Goal: Task Accomplishment & Management: Use online tool/utility

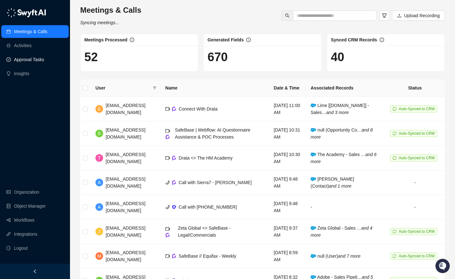
click at [40, 61] on link "Approval Tasks" at bounding box center [29, 59] width 30 height 13
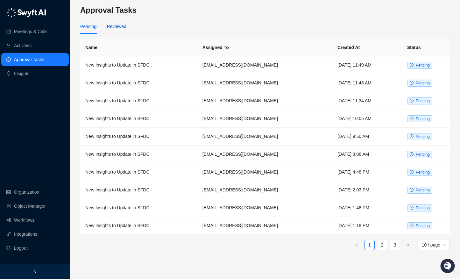
click at [119, 26] on div "Reviewed" at bounding box center [116, 26] width 19 height 7
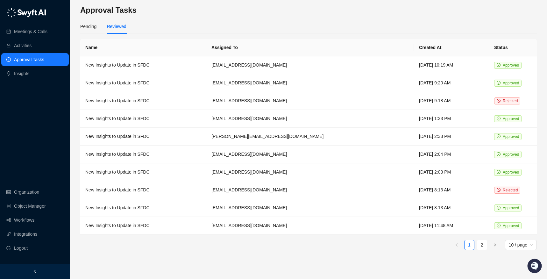
click at [186, 15] on h3 "Approval Tasks" at bounding box center [308, 10] width 456 height 10
click at [92, 27] on div "Pending" at bounding box center [88, 26] width 16 height 7
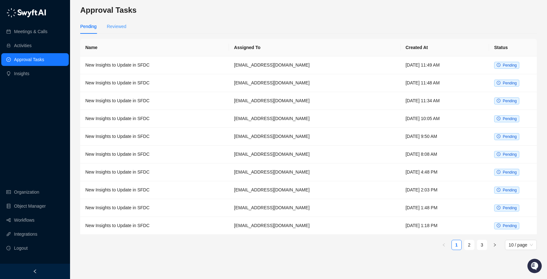
click at [111, 32] on div "Reviewed" at bounding box center [116, 26] width 19 height 15
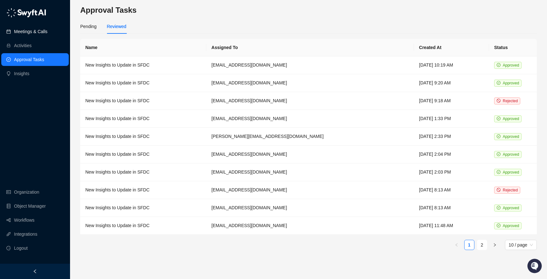
click at [47, 30] on link "Meetings & Calls" at bounding box center [30, 31] width 33 height 13
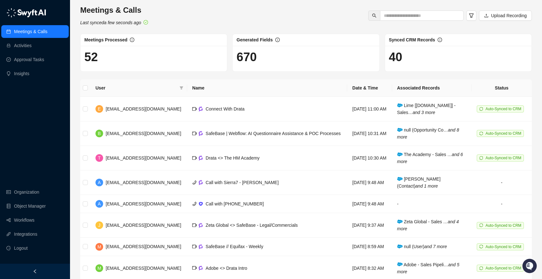
click at [406, 59] on h1 "40" at bounding box center [458, 57] width 139 height 15
click at [402, 57] on h1 "40" at bounding box center [458, 57] width 139 height 15
click at [406, 59] on h1 "40" at bounding box center [458, 57] width 139 height 15
click at [403, 58] on h1 "40" at bounding box center [458, 57] width 139 height 15
click at [455, 110] on span "Auto-Synced to CRM" at bounding box center [503, 109] width 36 height 4
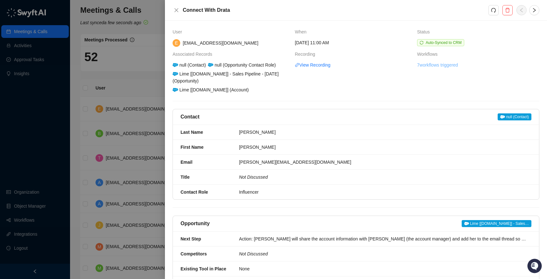
click at [432, 68] on link "7 workflows triggered" at bounding box center [437, 64] width 41 height 7
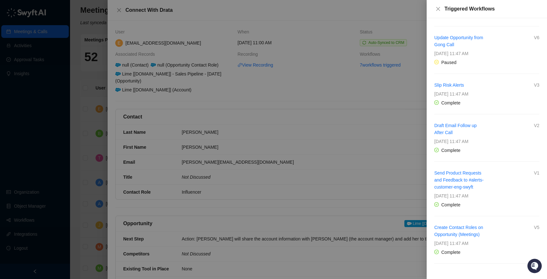
scroll to position [94, 0]
click at [439, 11] on icon "close" at bounding box center [437, 8] width 5 height 5
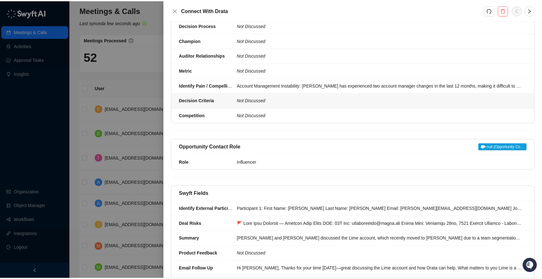
scroll to position [429, 0]
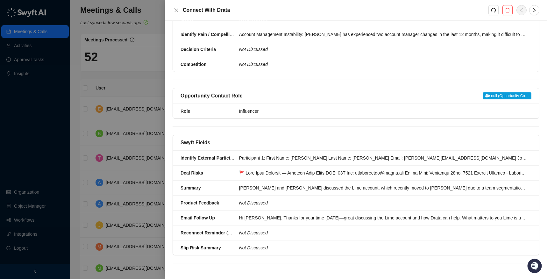
click at [45, 217] on div at bounding box center [273, 139] width 547 height 279
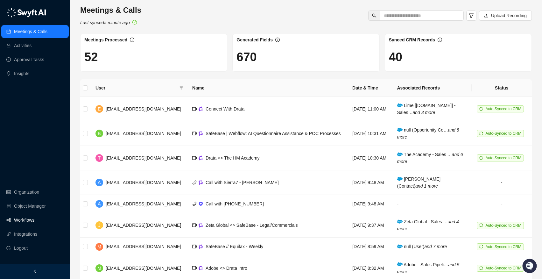
click at [27, 217] on link "Workflows" at bounding box center [24, 220] width 20 height 13
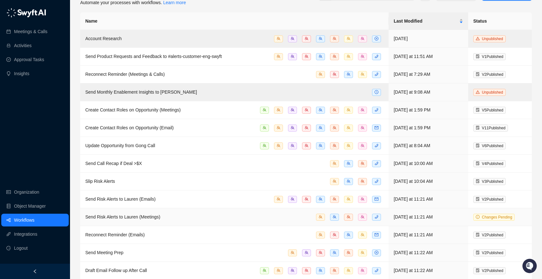
scroll to position [29, 0]
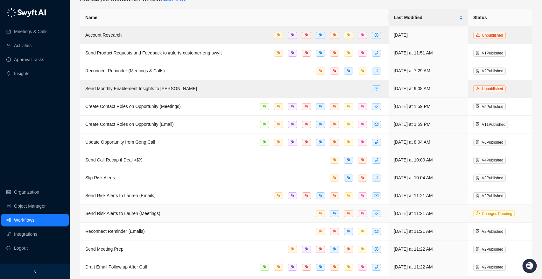
click at [159, 210] on div "Send Risk Alerts to Lauren (Meetings)" at bounding box center [122, 213] width 75 height 7
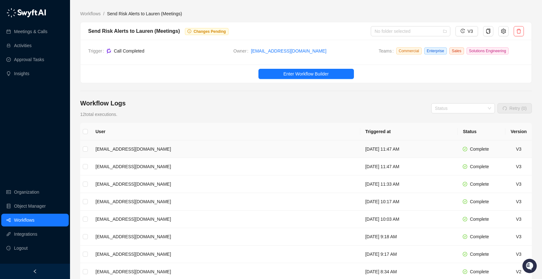
click at [192, 151] on td "[EMAIL_ADDRESS][DOMAIN_NAME]" at bounding box center [225, 149] width 270 height 18
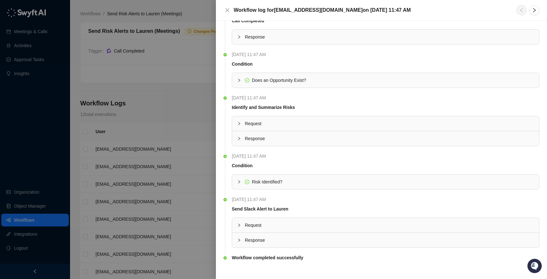
scroll to position [25, 0]
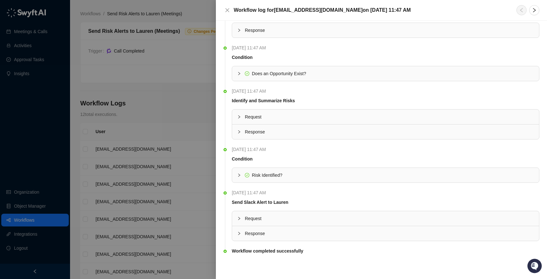
click at [240, 218] on icon "collapsed" at bounding box center [239, 218] width 4 height 4
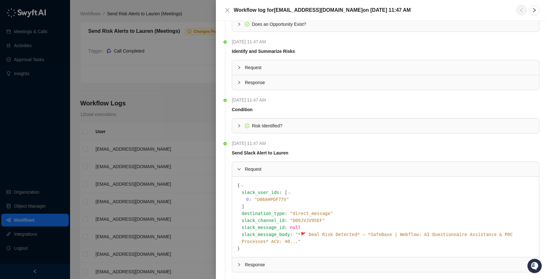
scroll to position [99, 0]
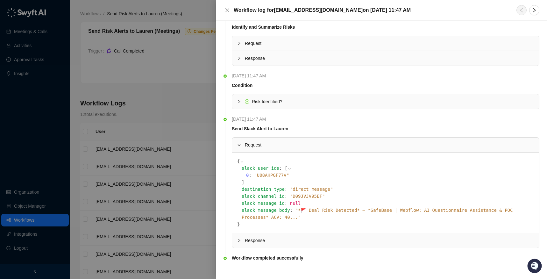
click at [238, 238] on icon "collapsed" at bounding box center [239, 240] width 4 height 4
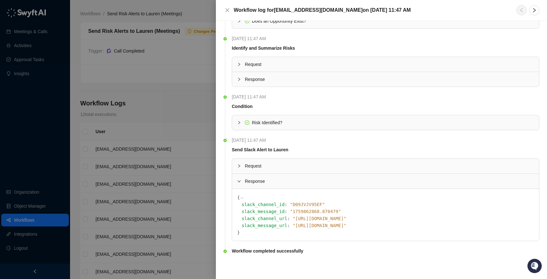
scroll to position [78, 0]
click at [245, 168] on span "Request" at bounding box center [389, 165] width 289 height 7
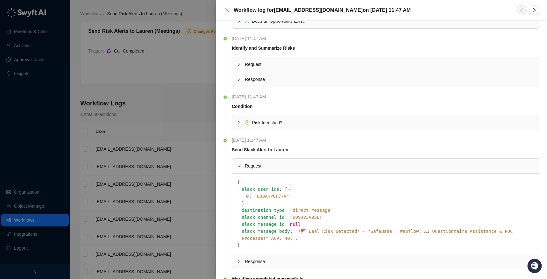
click at [455, 232] on span "" *🚩 Deal Risk Detected* — *SafeBase | Webflow: AI Questionnaire Assistance & P…" at bounding box center [377, 235] width 271 height 12
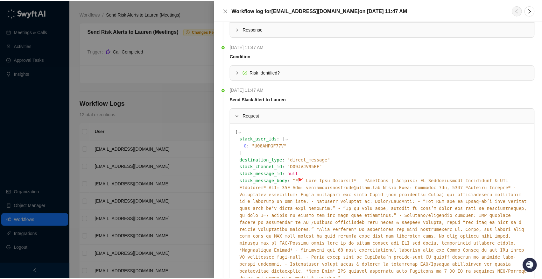
scroll to position [176, 0]
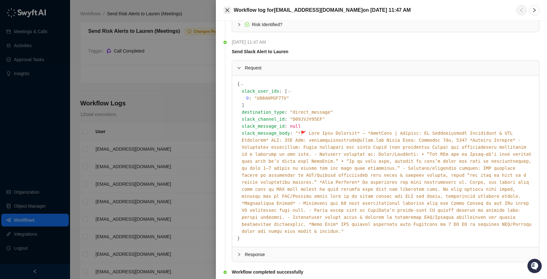
click at [227, 11] on icon "close" at bounding box center [227, 10] width 5 height 5
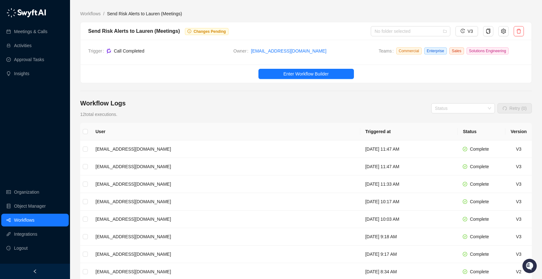
click at [104, 90] on main "Workflows / Send Risk Alerts to Lauren (Meetings) Send Risk Alerts to Lauren (M…" at bounding box center [306, 196] width 452 height 373
click at [166, 204] on td "[EMAIL_ADDRESS][DOMAIN_NAME]" at bounding box center [225, 202] width 270 height 18
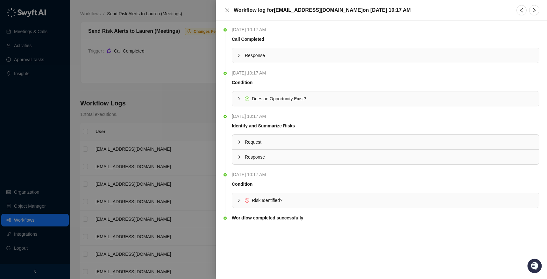
click at [240, 201] on icon "collapsed" at bounding box center [239, 200] width 4 height 4
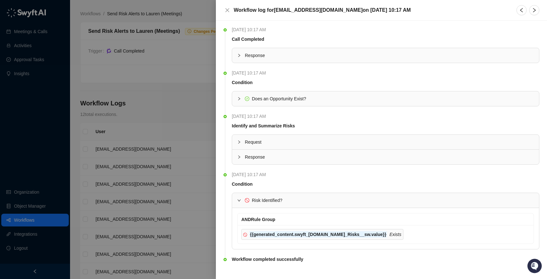
click at [158, 131] on div at bounding box center [273, 139] width 547 height 279
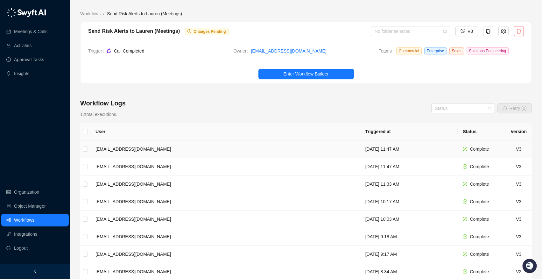
click at [161, 145] on td "[EMAIL_ADDRESS][DOMAIN_NAME]" at bounding box center [225, 149] width 270 height 18
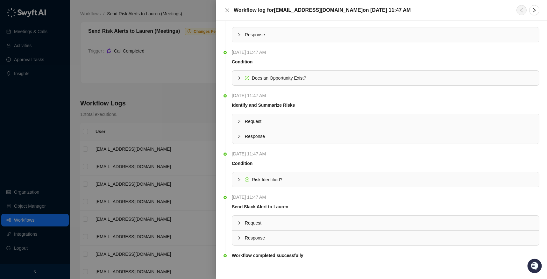
scroll to position [25, 0]
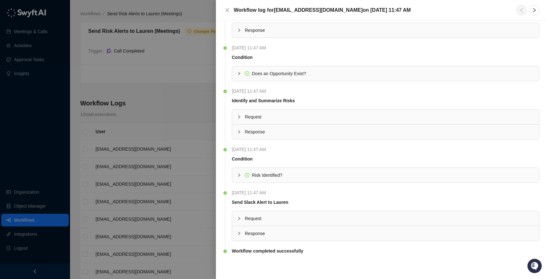
click at [242, 176] on div at bounding box center [241, 175] width 8 height 7
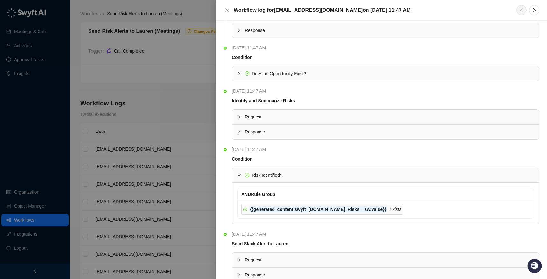
click at [239, 174] on icon "expanded" at bounding box center [239, 175] width 4 height 4
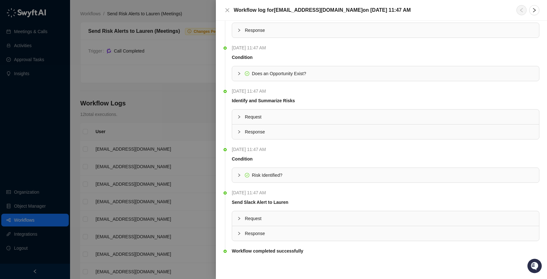
click at [245, 216] on span "Request" at bounding box center [389, 218] width 289 height 7
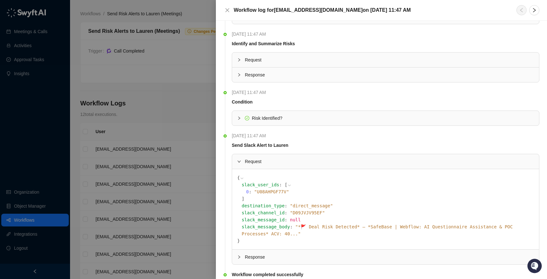
scroll to position [99, 0]
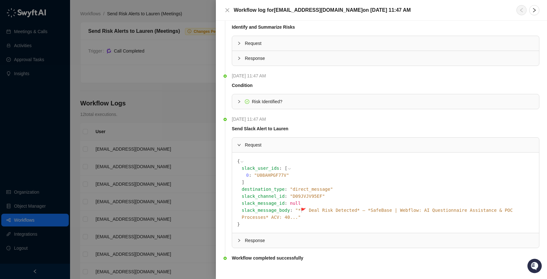
click at [343, 212] on span "" *🚩 Deal Risk Detected* — *SafeBase | Webflow: AI Questionnaire Assistance & P…" at bounding box center [377, 214] width 271 height 12
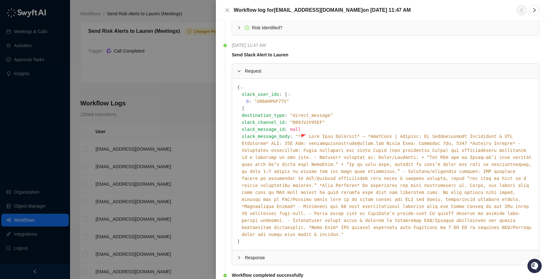
scroll to position [176, 0]
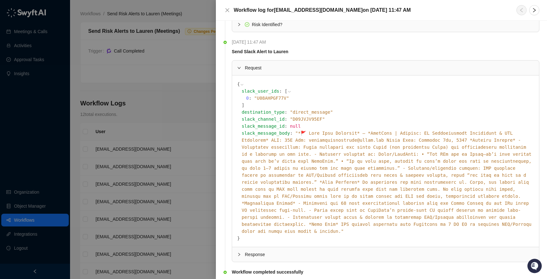
click at [182, 115] on div at bounding box center [273, 139] width 547 height 279
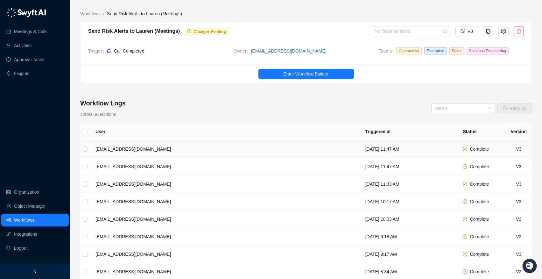
click at [174, 148] on td "[EMAIL_ADDRESS][DOMAIN_NAME]" at bounding box center [225, 149] width 270 height 18
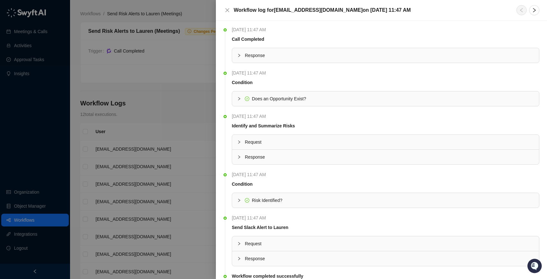
scroll to position [25, 0]
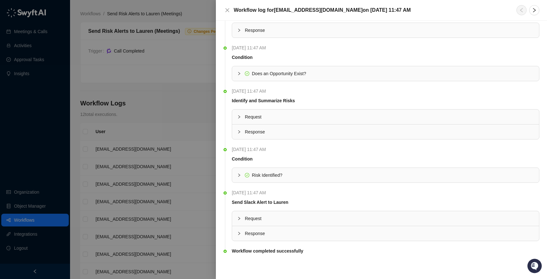
click at [240, 217] on icon "collapsed" at bounding box center [239, 218] width 4 height 4
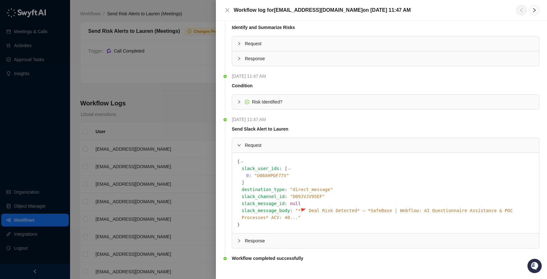
scroll to position [99, 0]
click at [338, 211] on span "" *🚩 Deal Risk Detected* — *SafeBase | Webflow: AI Questionnaire Assistance & P…" at bounding box center [377, 214] width 271 height 12
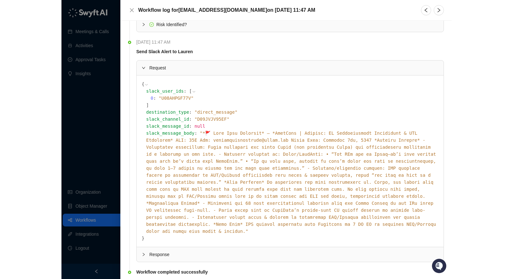
scroll to position [176, 0]
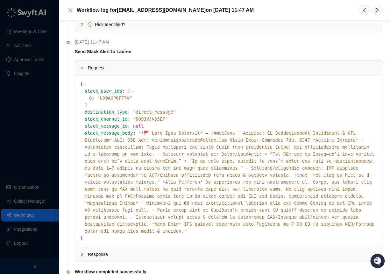
click at [27, 37] on div at bounding box center [195, 137] width 390 height 274
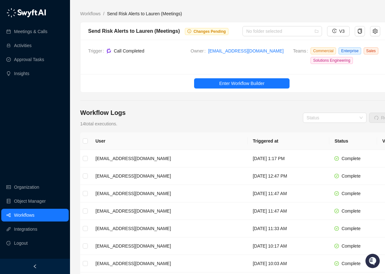
click at [22, 62] on link "Approval Tasks" at bounding box center [29, 59] width 30 height 13
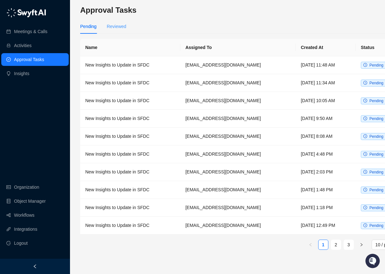
click at [118, 21] on div "Reviewed" at bounding box center [116, 26] width 19 height 15
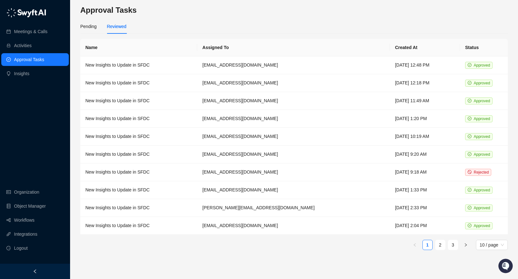
click at [23, 25] on ul "Meetings & Calls Activities Approval Tasks Insights" at bounding box center [35, 52] width 70 height 57
click at [24, 28] on link "Meetings & Calls" at bounding box center [30, 31] width 33 height 13
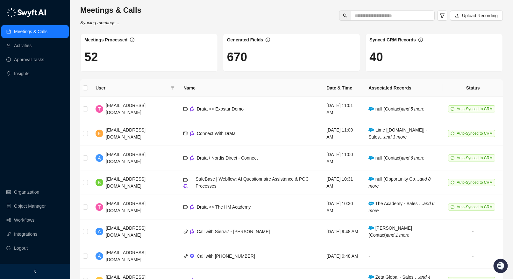
click at [229, 15] on div "Meetings & Calls Syncing meetings... Upload Recording" at bounding box center [291, 15] width 426 height 21
click at [27, 222] on link "Workflows" at bounding box center [24, 220] width 20 height 13
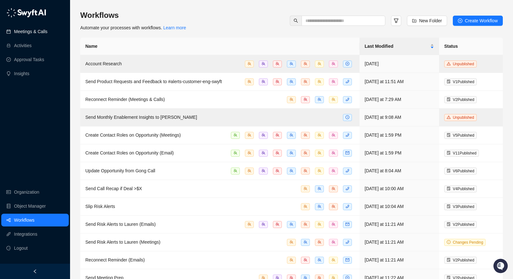
click at [33, 31] on link "Meetings & Calls" at bounding box center [30, 31] width 33 height 13
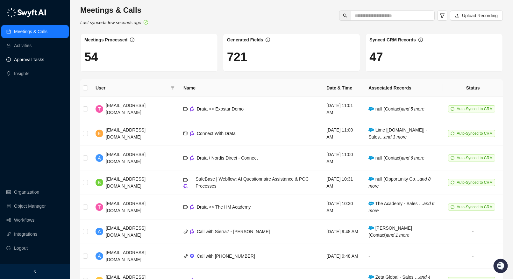
click at [32, 60] on link "Approval Tasks" at bounding box center [29, 59] width 30 height 13
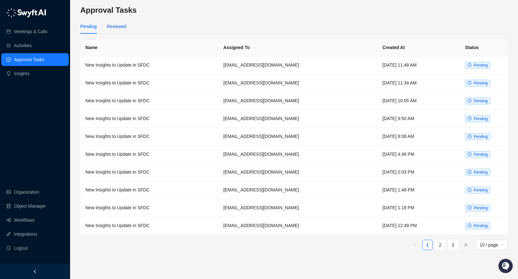
click at [112, 23] on div "Reviewed" at bounding box center [116, 26] width 19 height 7
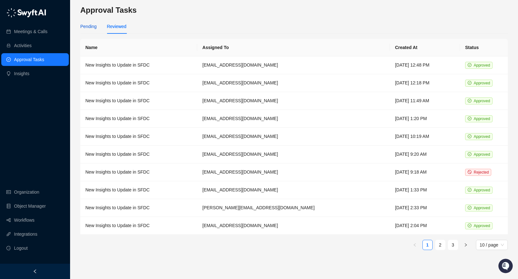
click at [85, 26] on div "Pending" at bounding box center [88, 26] width 16 height 7
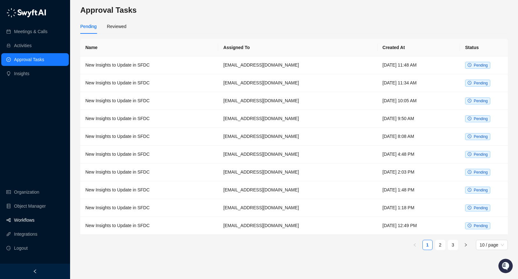
click at [31, 220] on link "Workflows" at bounding box center [24, 220] width 20 height 13
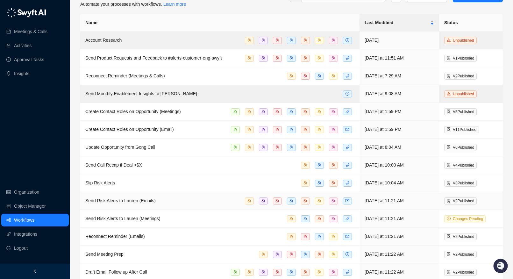
scroll to position [29, 0]
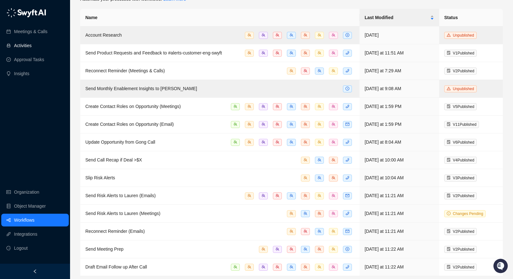
click at [27, 39] on link "Activities" at bounding box center [23, 45] width 18 height 13
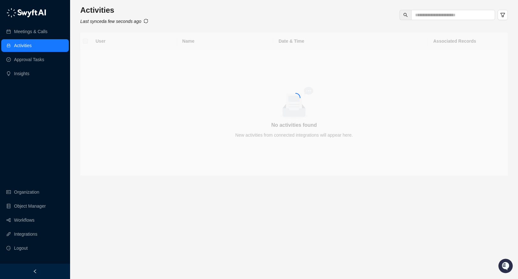
click at [27, 42] on link "Activities" at bounding box center [23, 45] width 18 height 13
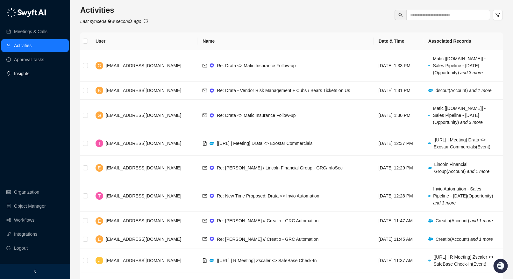
click at [29, 75] on link "Insights" at bounding box center [21, 73] width 15 height 13
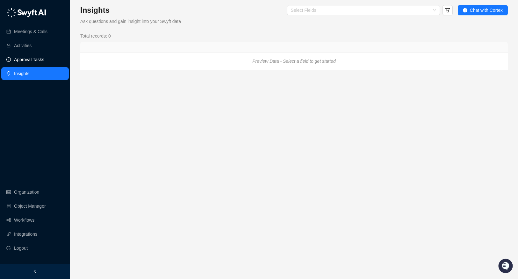
click at [39, 60] on link "Approval Tasks" at bounding box center [29, 59] width 30 height 13
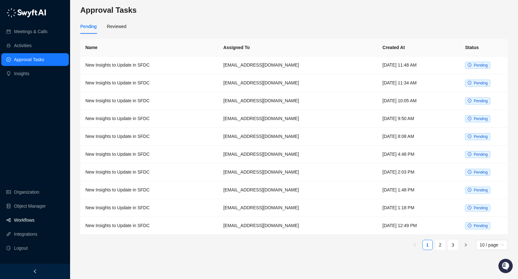
click at [32, 222] on link "Workflows" at bounding box center [24, 220] width 20 height 13
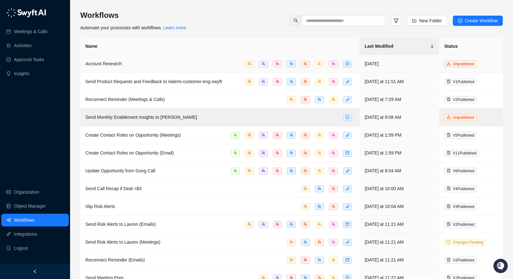
click at [154, 66] on div "Account Research" at bounding box center [219, 63] width 269 height 7
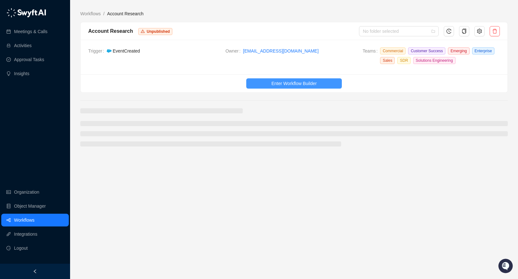
click at [311, 83] on span "Enter Workflow Builder" at bounding box center [293, 83] width 45 height 7
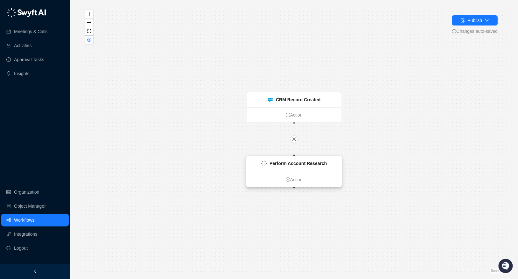
click at [317, 163] on strong "Perform Account Research" at bounding box center [297, 163] width 57 height 5
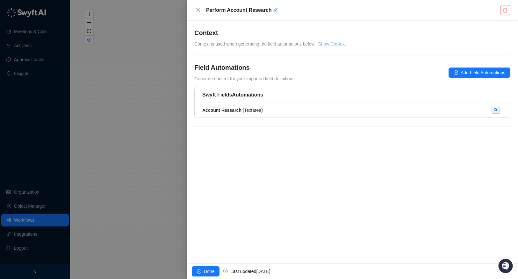
click at [329, 43] on link "Show Context" at bounding box center [332, 43] width 28 height 5
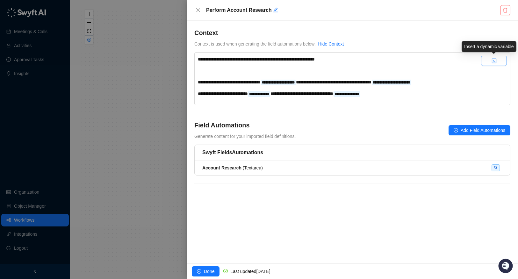
click at [495, 59] on icon "code" at bounding box center [493, 61] width 4 height 4
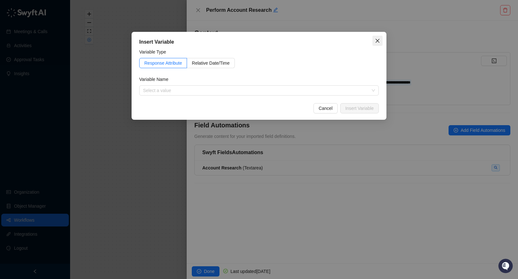
click at [378, 39] on icon "close" at bounding box center [377, 40] width 5 height 5
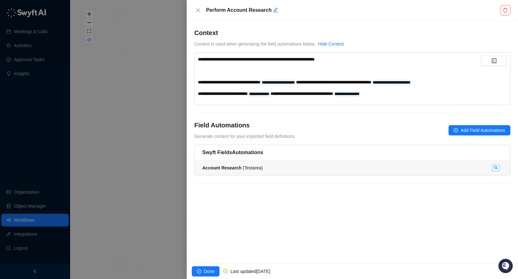
click at [351, 165] on div "Account Research ( Textarea )" at bounding box center [352, 167] width 300 height 7
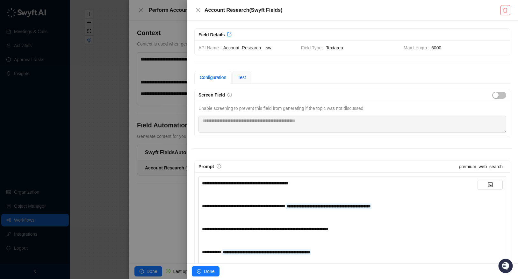
click at [243, 81] on div "Test" at bounding box center [241, 77] width 8 height 7
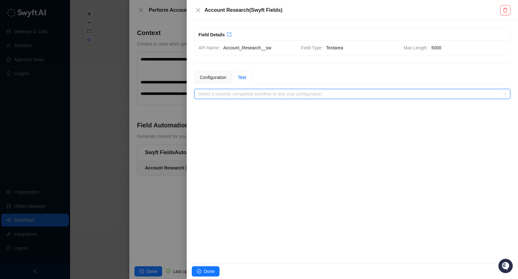
click at [250, 94] on input "search" at bounding box center [350, 94] width 304 height 10
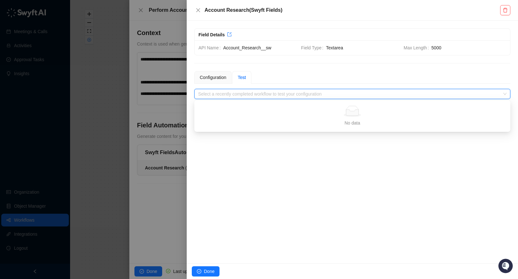
click at [262, 93] on input "search" at bounding box center [350, 94] width 304 height 10
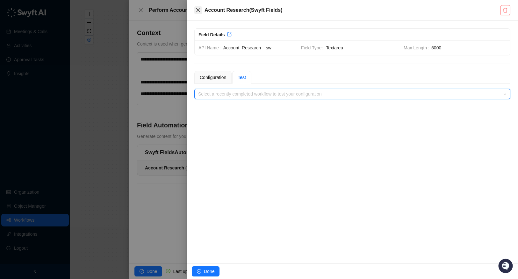
click at [199, 8] on icon "close" at bounding box center [197, 10] width 5 height 5
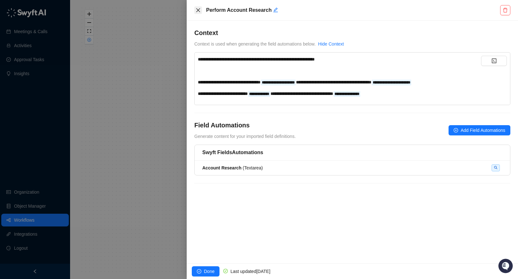
click at [197, 7] on button "Close" at bounding box center [198, 10] width 8 height 8
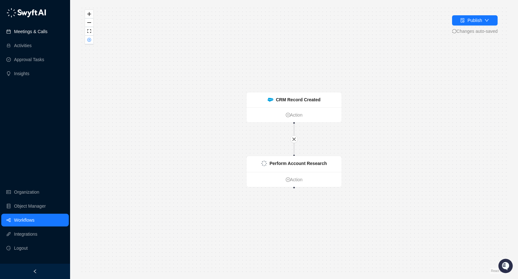
click at [30, 26] on link "Meetings & Calls" at bounding box center [30, 31] width 33 height 13
